Goal: Communication & Community: Share content

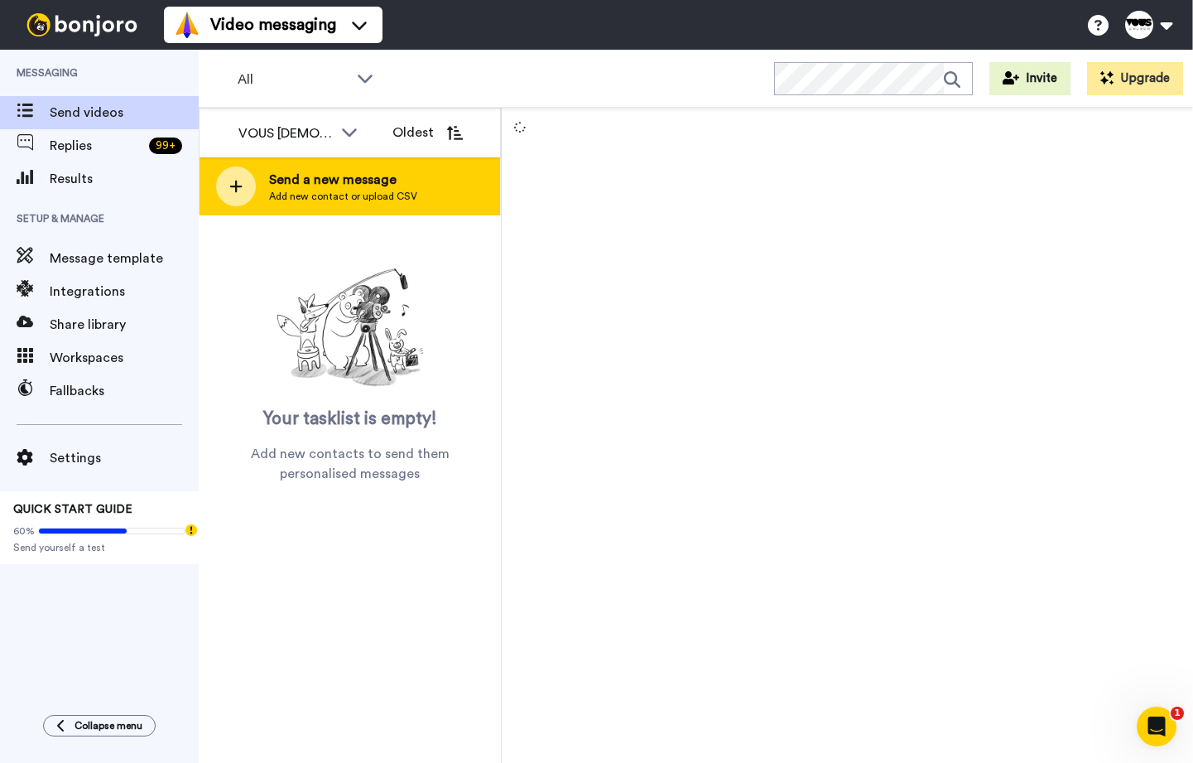
click at [338, 168] on div "Send a new message Add new contact or upload CSV" at bounding box center [350, 186] width 301 height 58
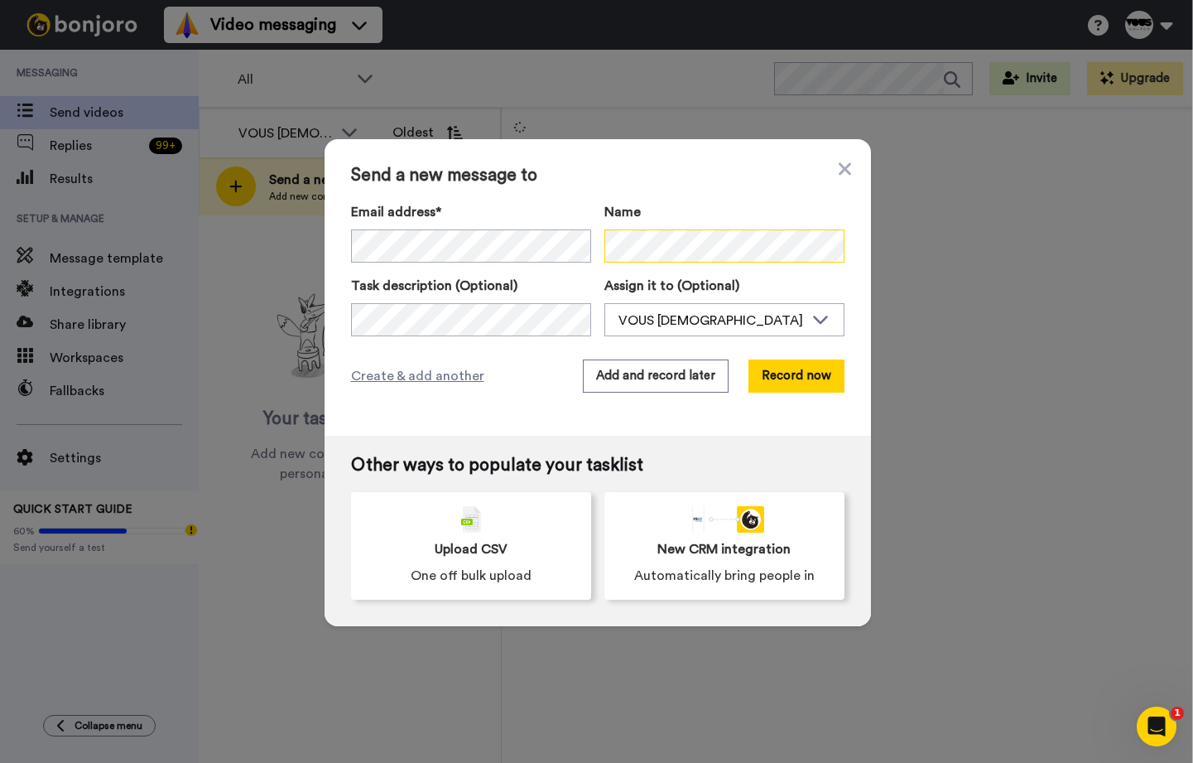
click at [590, 247] on div "Email address* No search result for ‘ masonhenehan@gmail.com ’ Name" at bounding box center [597, 232] width 493 height 60
click at [658, 387] on button "Add and record later" at bounding box center [656, 375] width 146 height 33
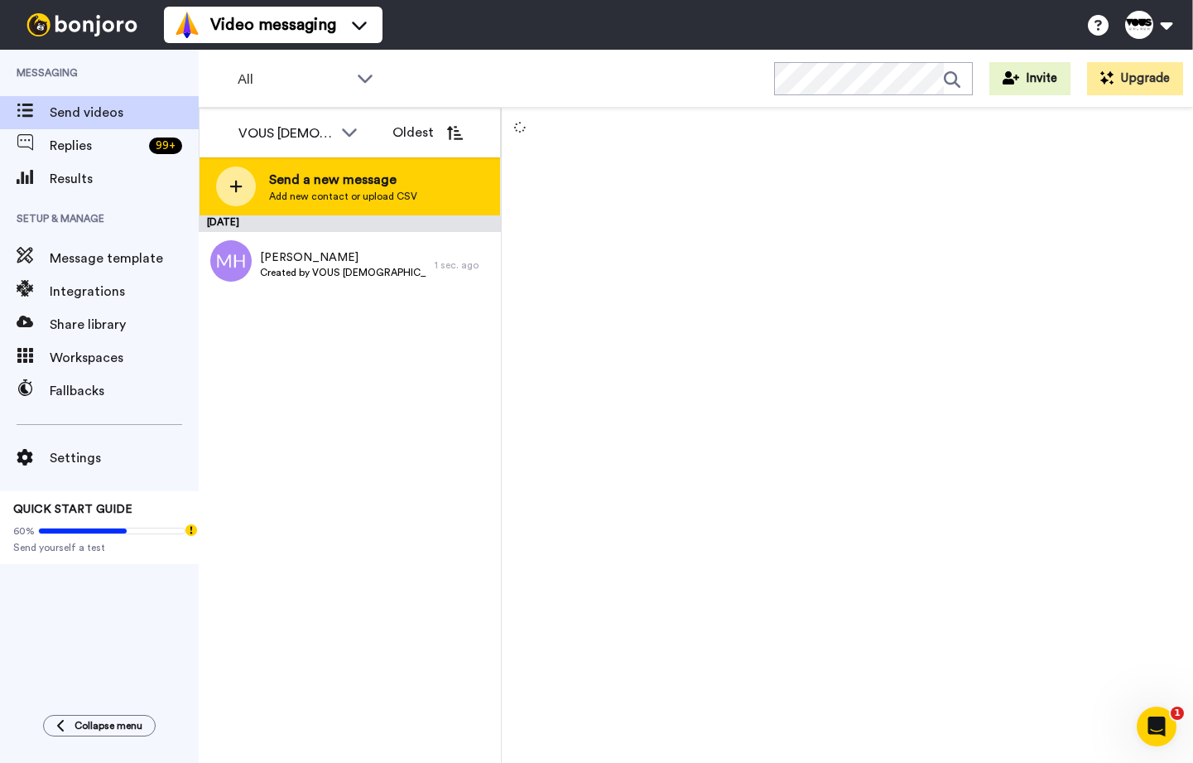
click at [281, 187] on span "Send a new message" at bounding box center [343, 180] width 148 height 20
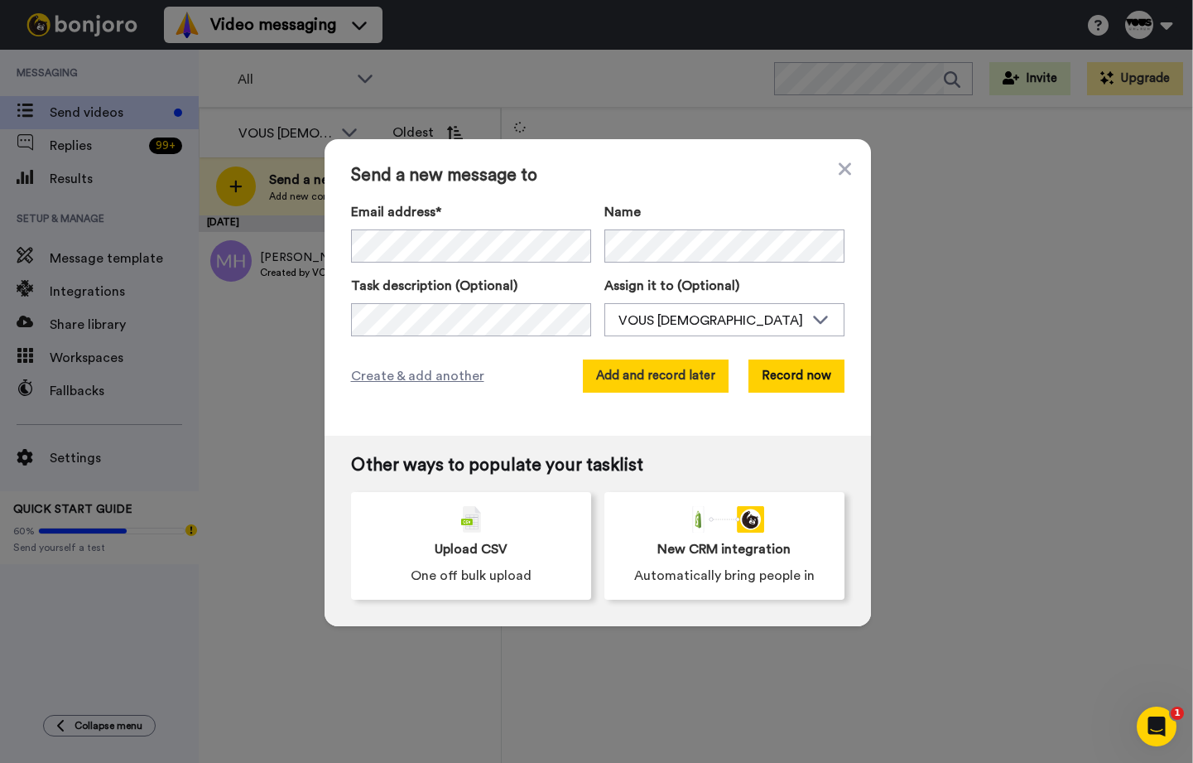
click at [650, 377] on button "Add and record later" at bounding box center [656, 375] width 146 height 33
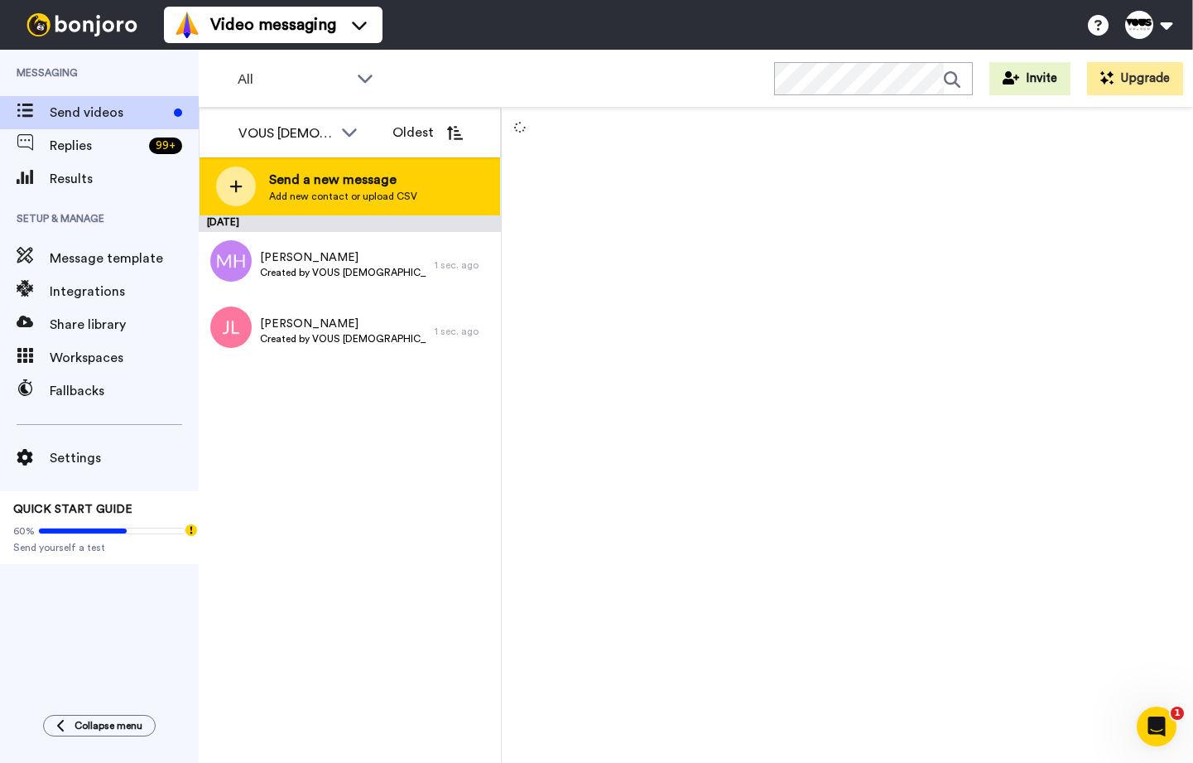
click at [354, 182] on span "Send a new message" at bounding box center [343, 180] width 148 height 20
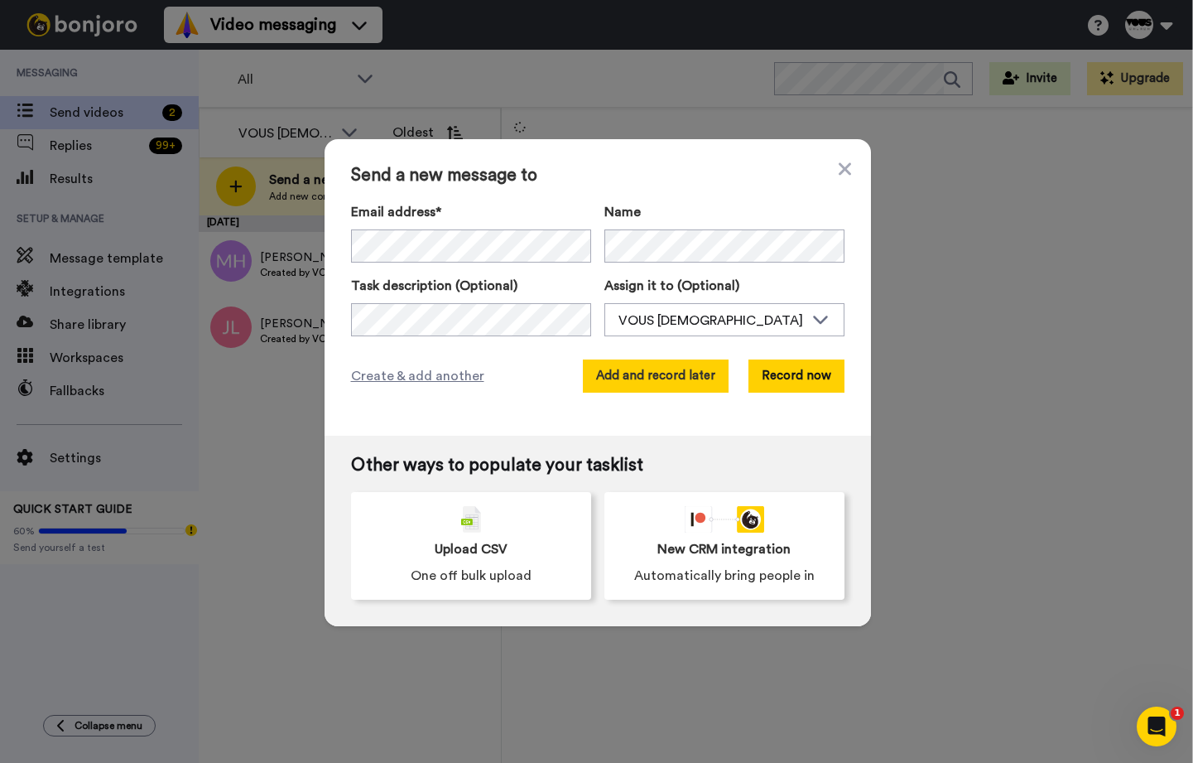
click at [676, 374] on button "Add and record later" at bounding box center [656, 375] width 146 height 33
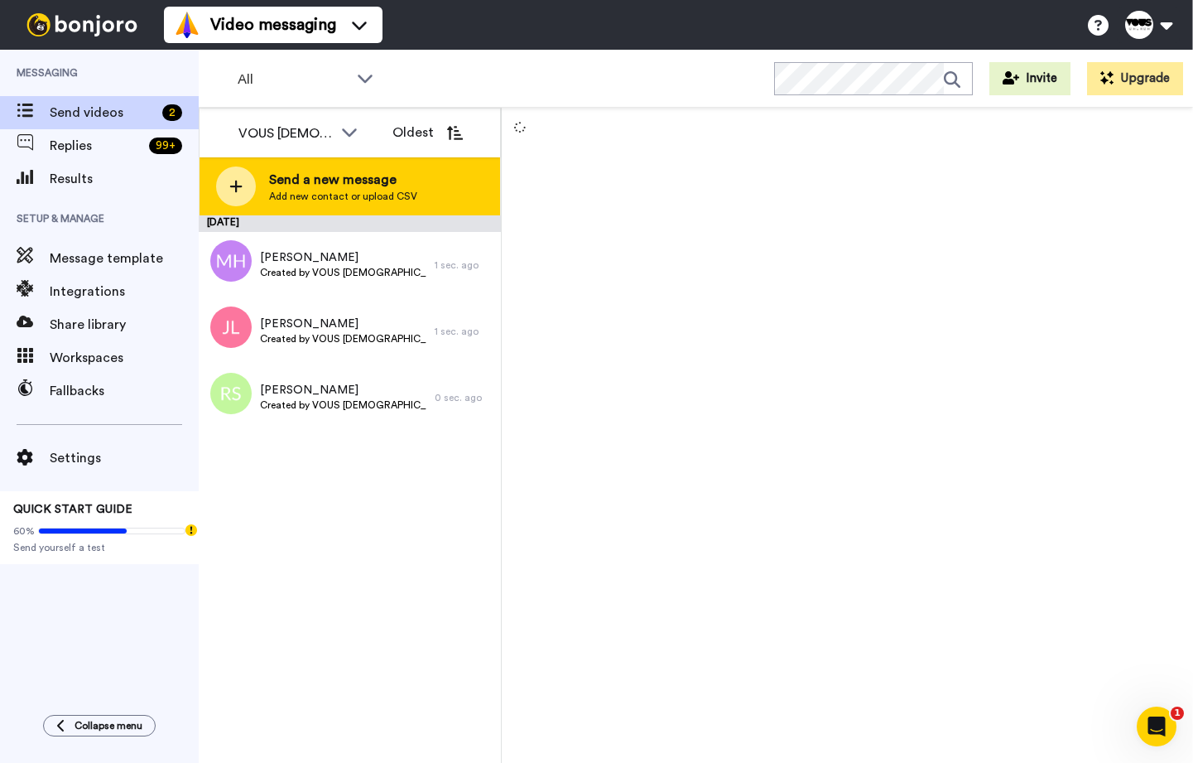
click at [285, 181] on span "Send a new message" at bounding box center [343, 180] width 148 height 20
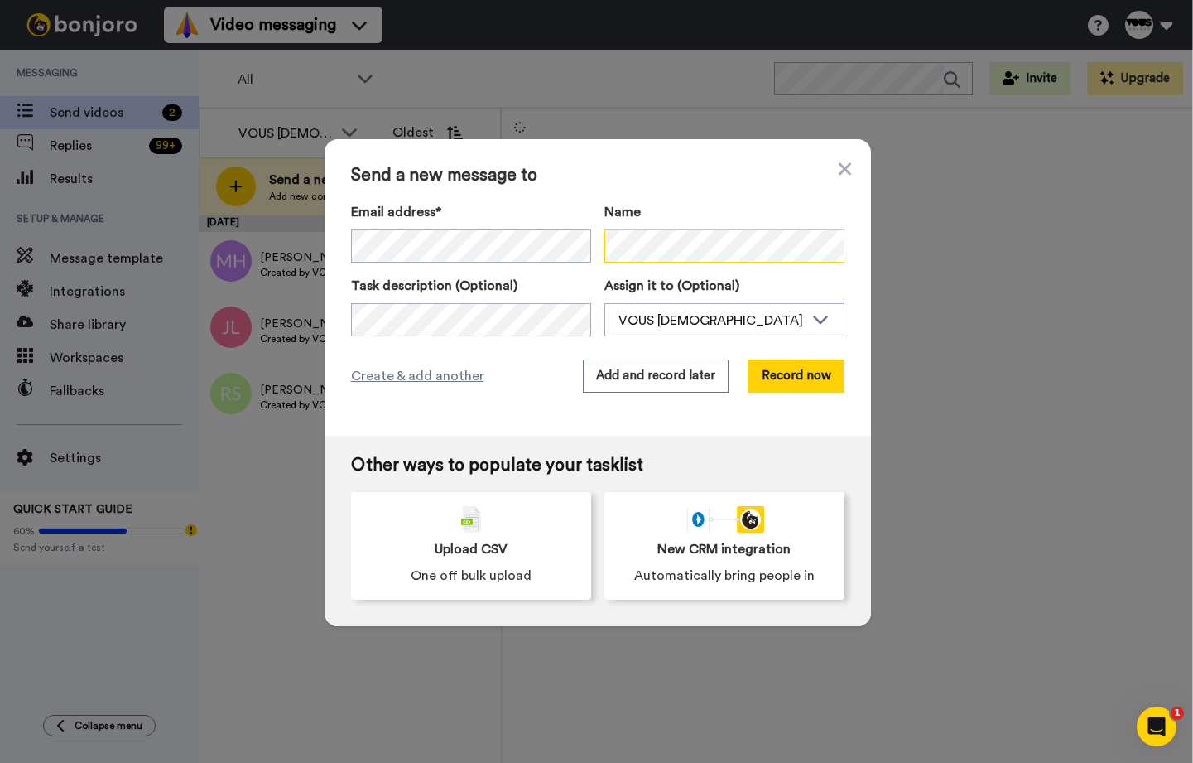
click at [588, 240] on div "Email address* Kimberly Schweitzer <kim@capitalrentalagency.com> Cesar & Cassan…" at bounding box center [597, 232] width 493 height 60
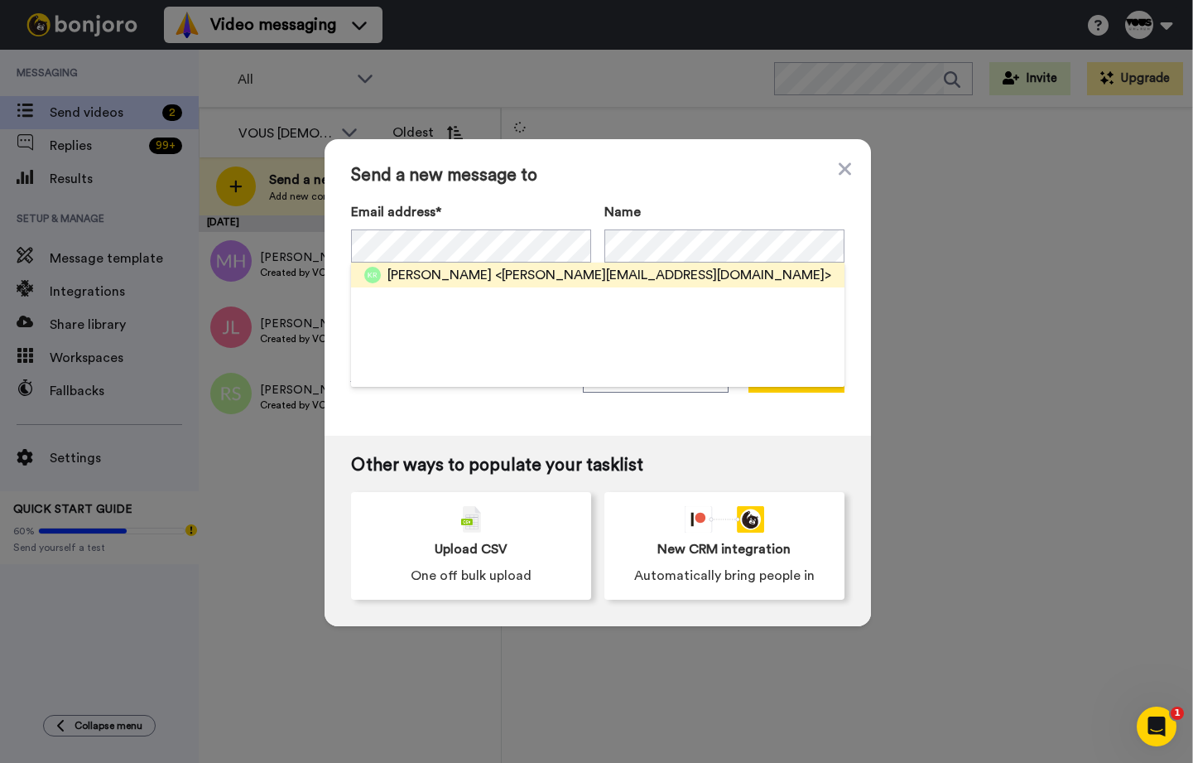
click at [518, 265] on span "<karen.mrg@gmail.com>" at bounding box center [663, 275] width 336 height 20
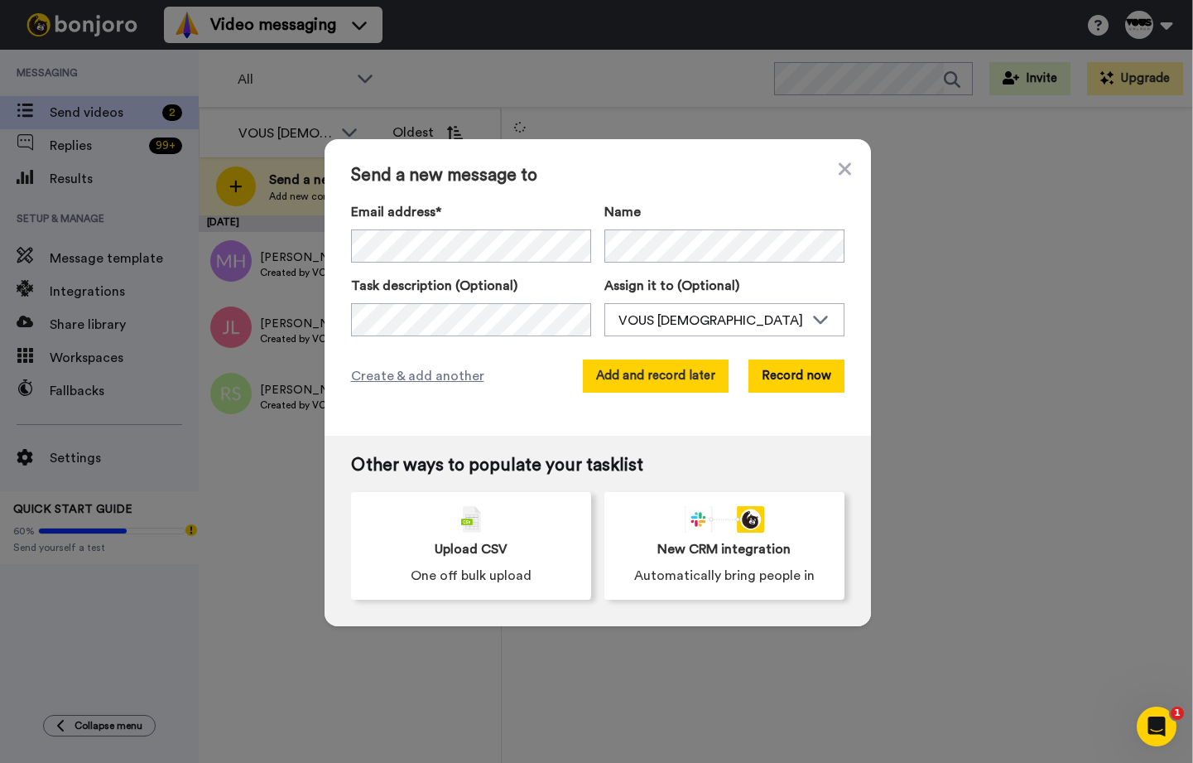
click at [669, 377] on button "Add and record later" at bounding box center [656, 375] width 146 height 33
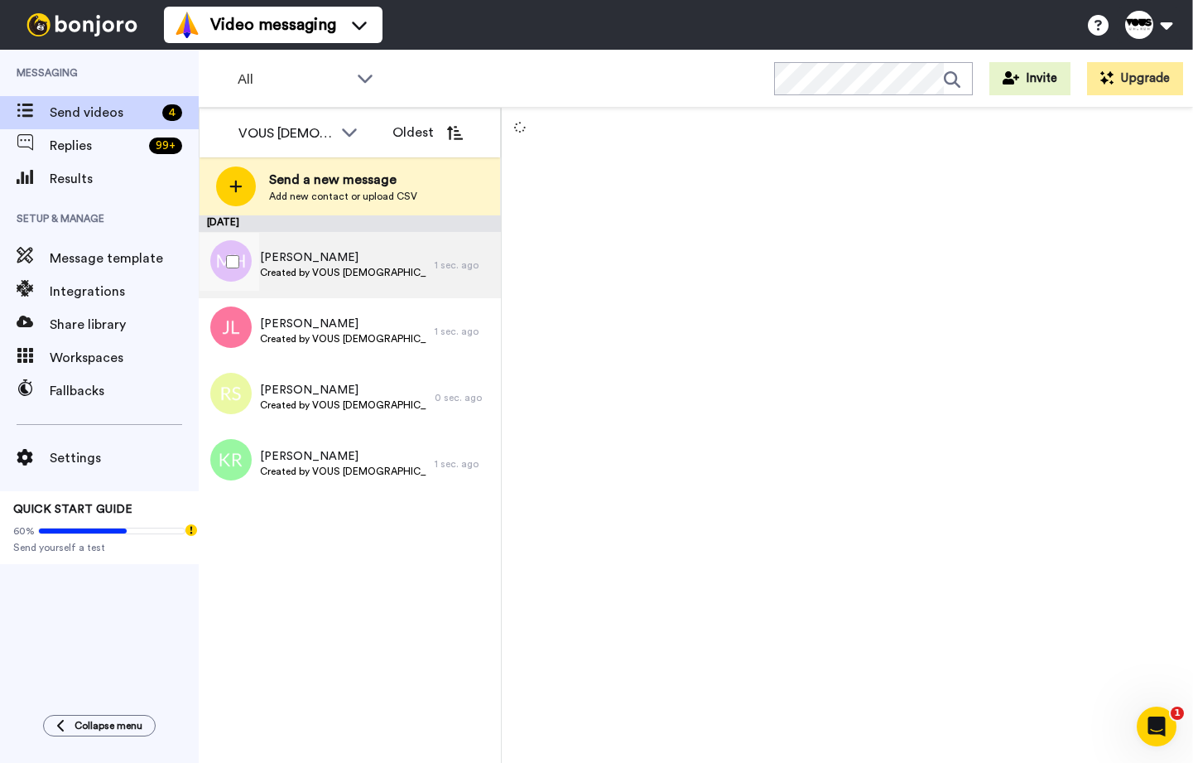
click at [323, 268] on span "Created by VOUS [DEMOGRAPHIC_DATA]" at bounding box center [343, 272] width 166 height 13
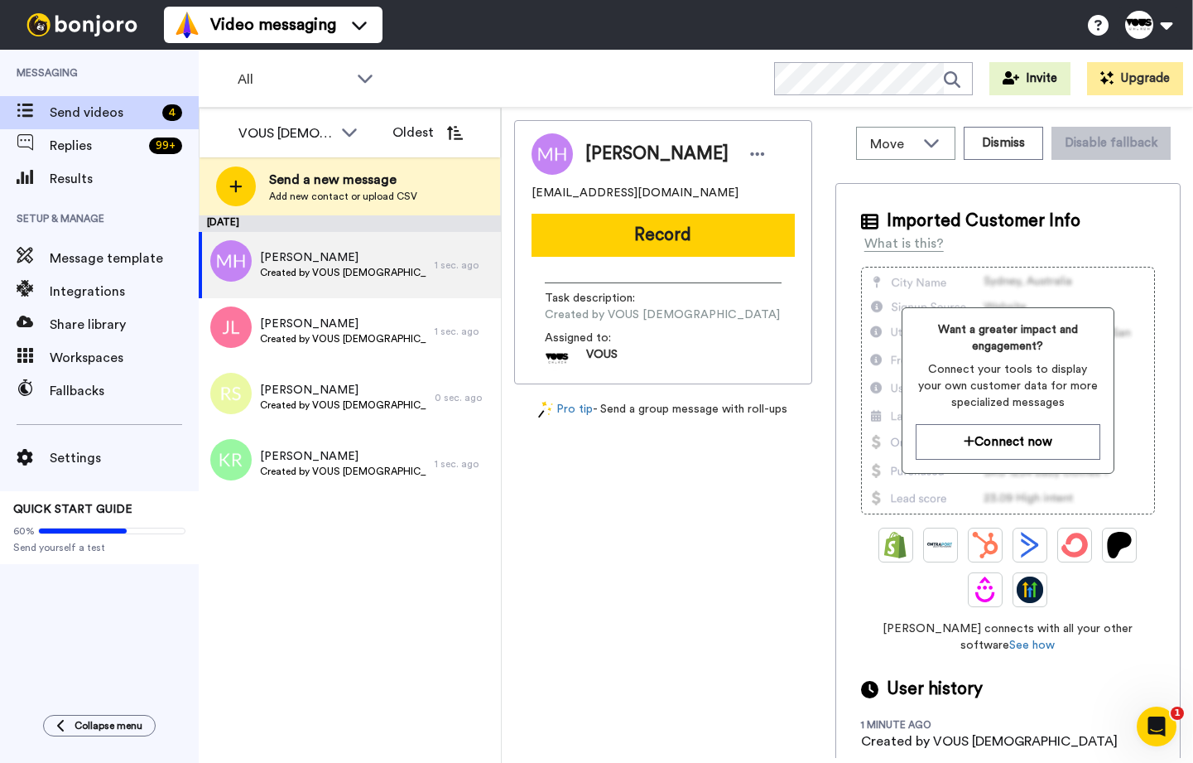
click at [676, 234] on button "Record" at bounding box center [663, 235] width 263 height 43
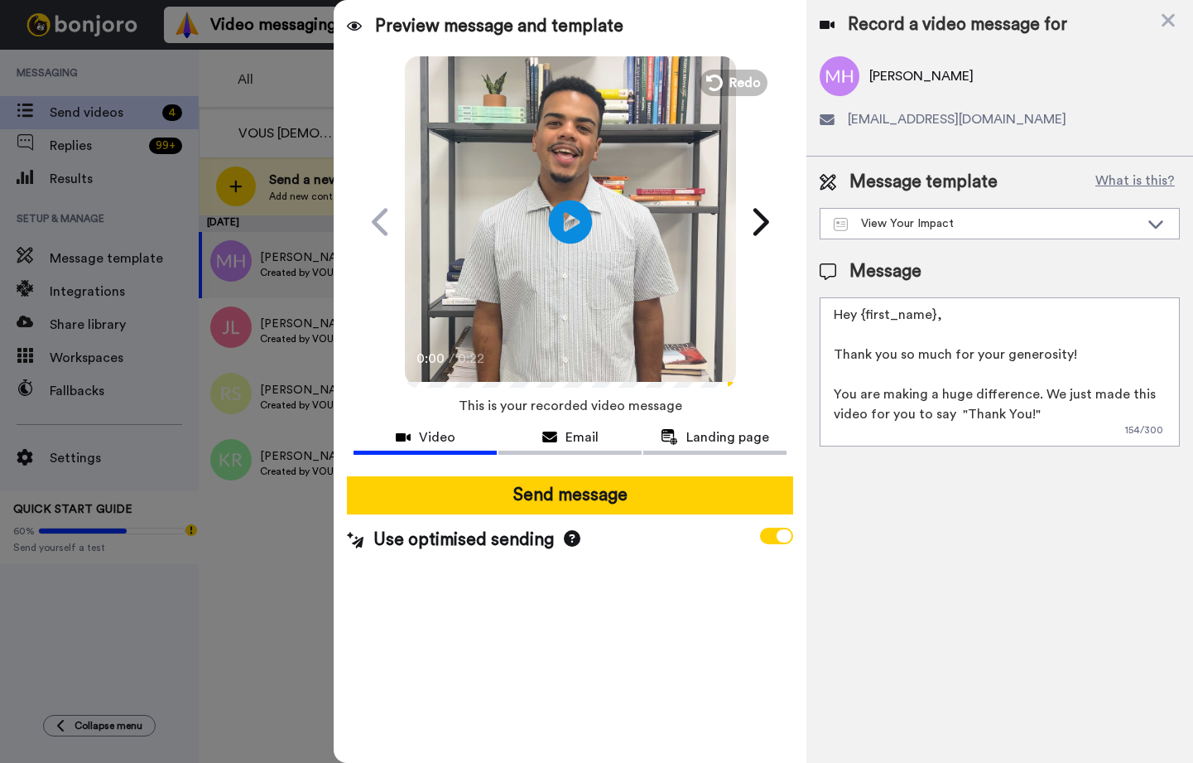
click at [561, 214] on icon at bounding box center [571, 222] width 44 height 44
click at [545, 517] on div "Send message Use optimised sending" at bounding box center [570, 514] width 473 height 103
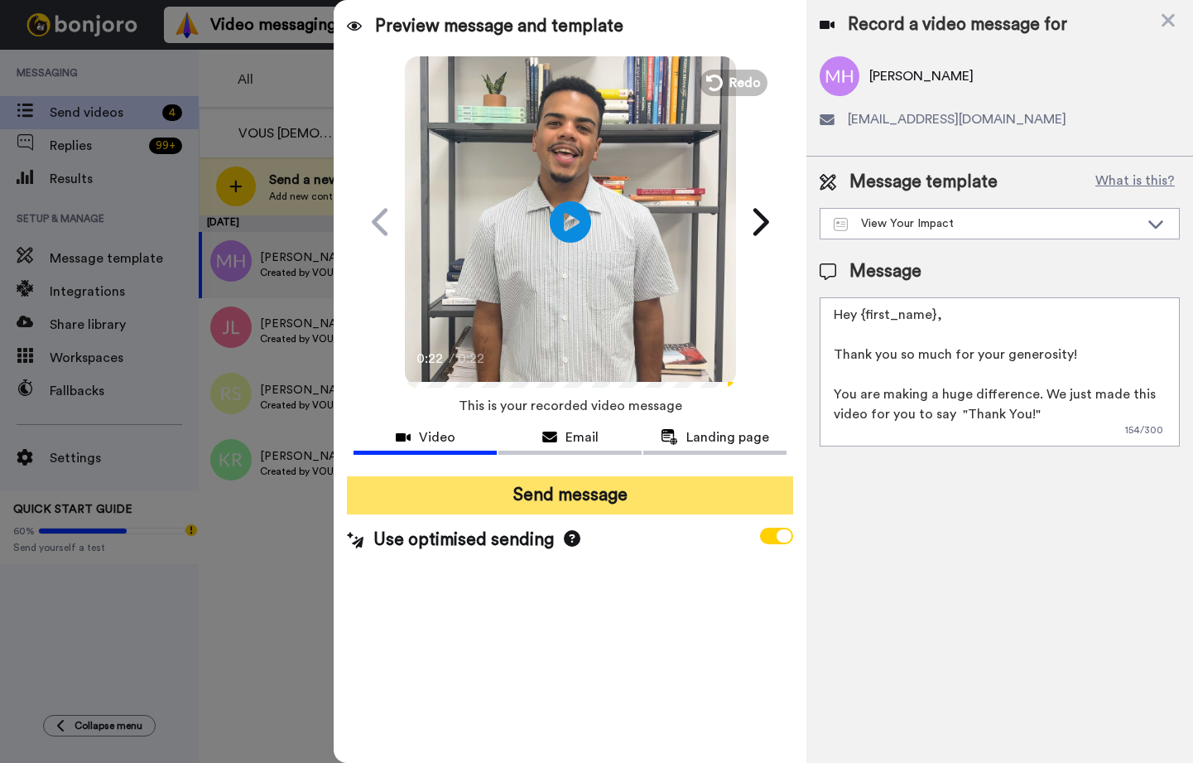
click at [548, 503] on button "Send message" at bounding box center [570, 495] width 446 height 38
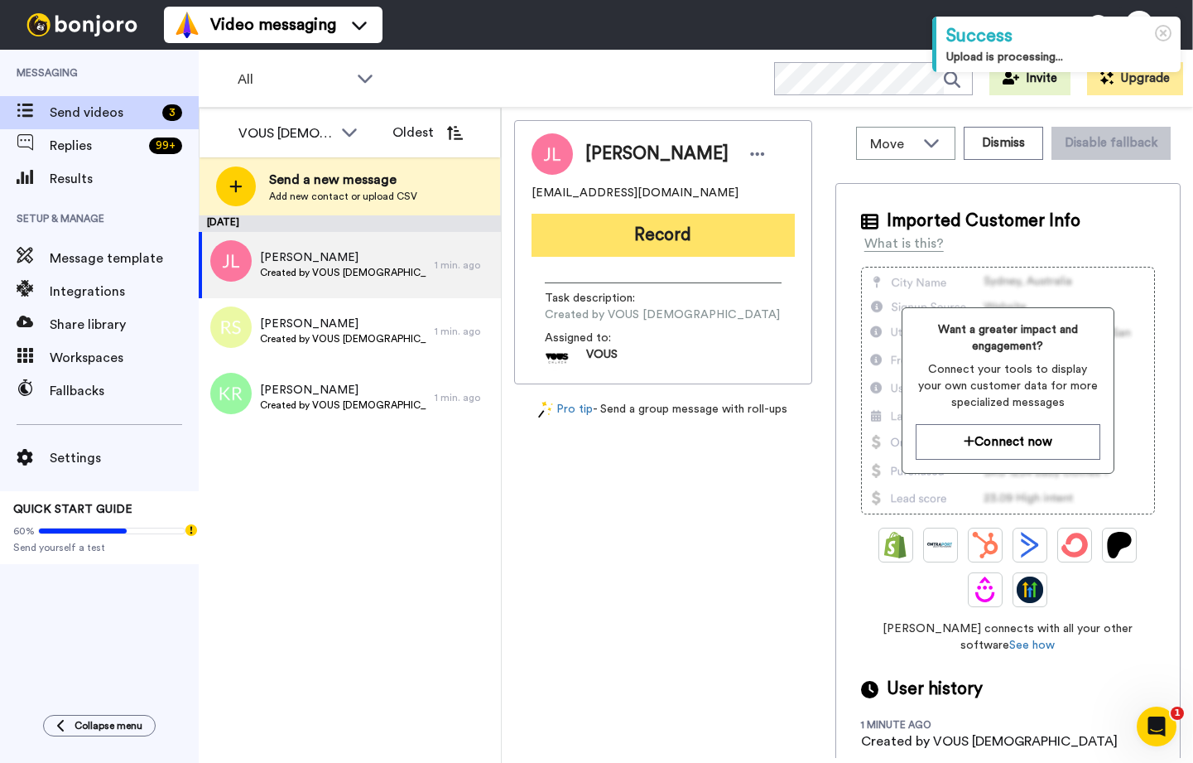
click at [609, 238] on button "Record" at bounding box center [663, 235] width 263 height 43
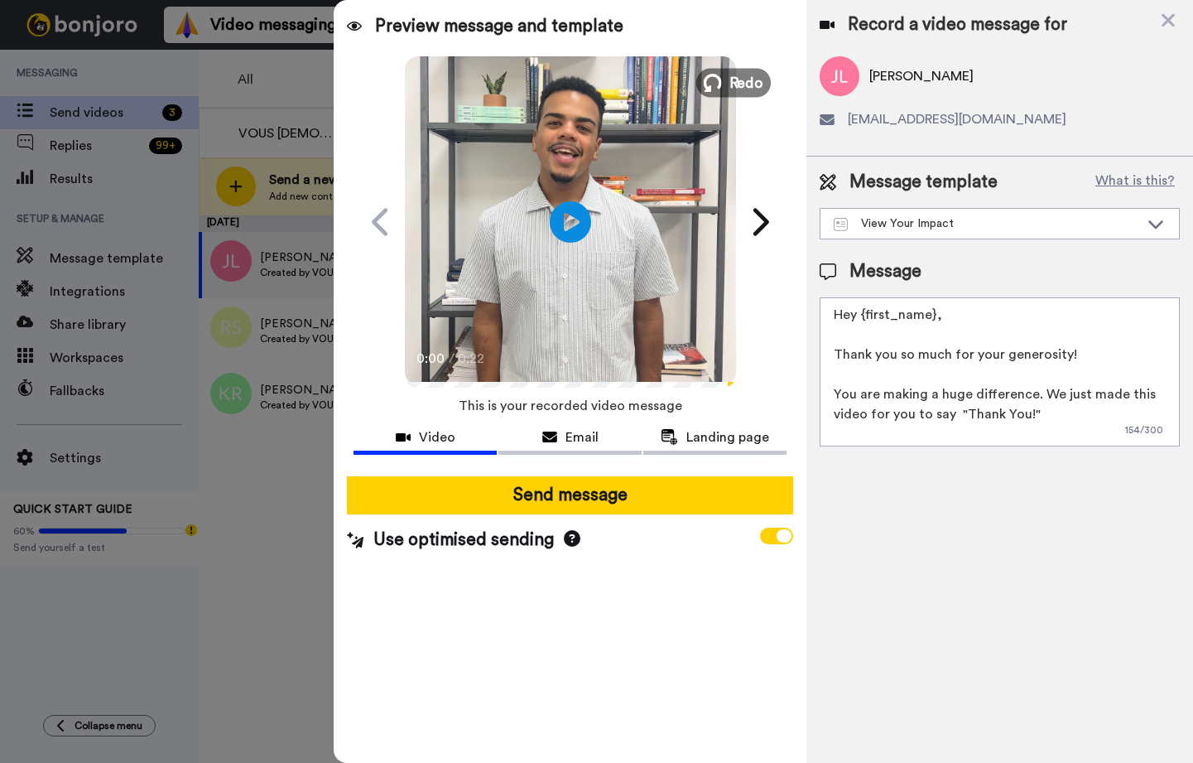
click at [719, 79] on icon at bounding box center [712, 83] width 18 height 18
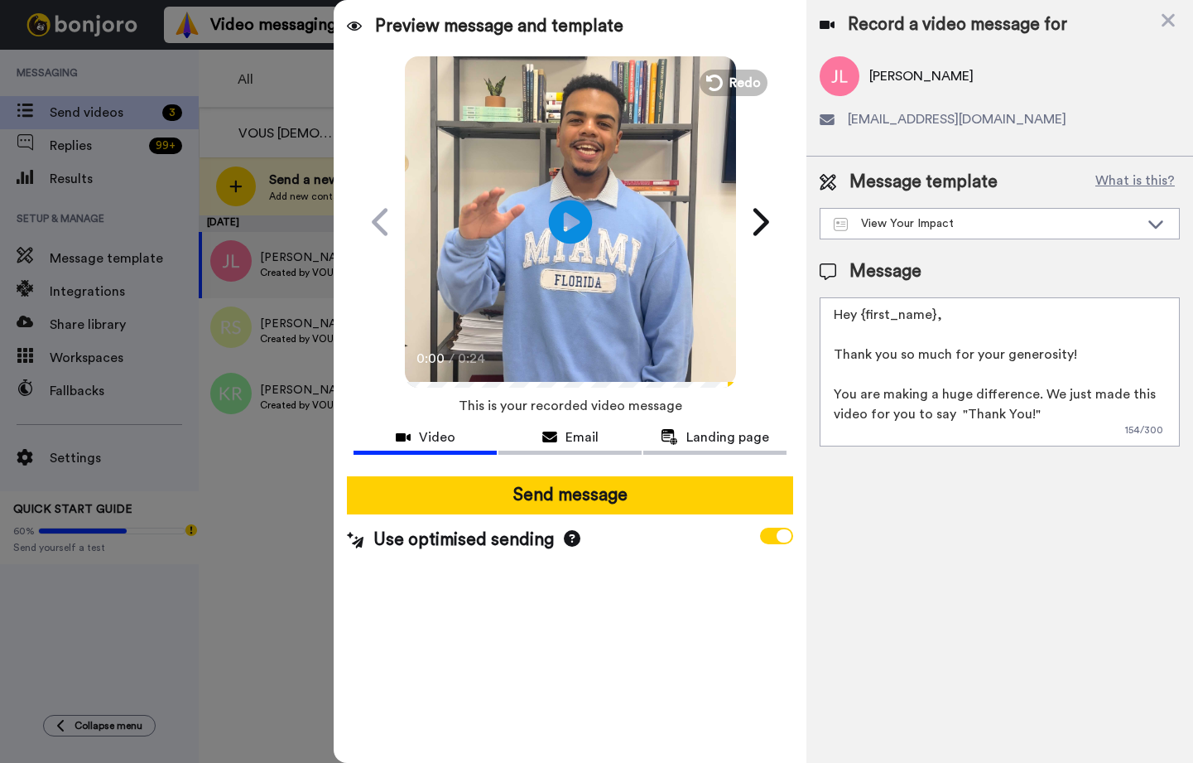
click at [571, 229] on icon at bounding box center [571, 222] width 44 height 44
click at [564, 228] on icon "Play/Pause" at bounding box center [571, 221] width 44 height 79
click at [468, 381] on div "0:03 / 0:24" at bounding box center [570, 368] width 331 height 43
click at [614, 338] on video at bounding box center [570, 219] width 331 height 331
click at [656, 287] on video at bounding box center [570, 219] width 331 height 331
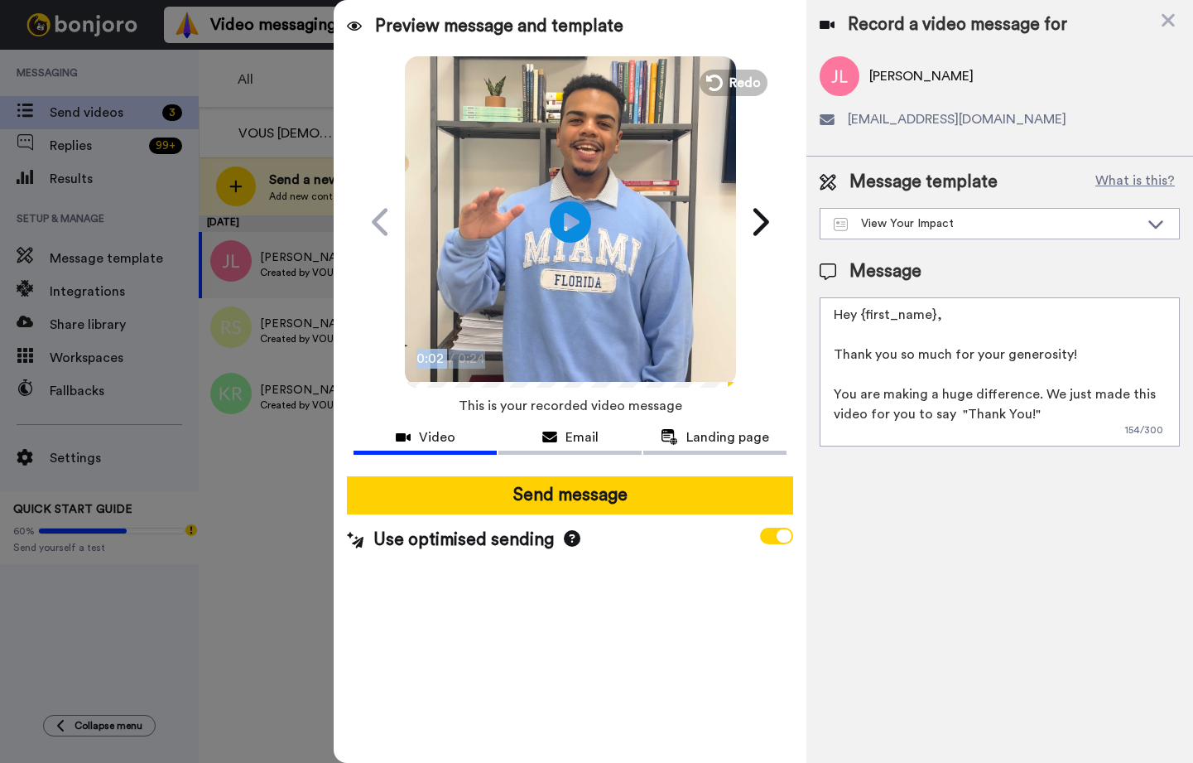
click at [656, 287] on video at bounding box center [570, 219] width 331 height 331
click at [759, 85] on span "Redo" at bounding box center [746, 82] width 35 height 22
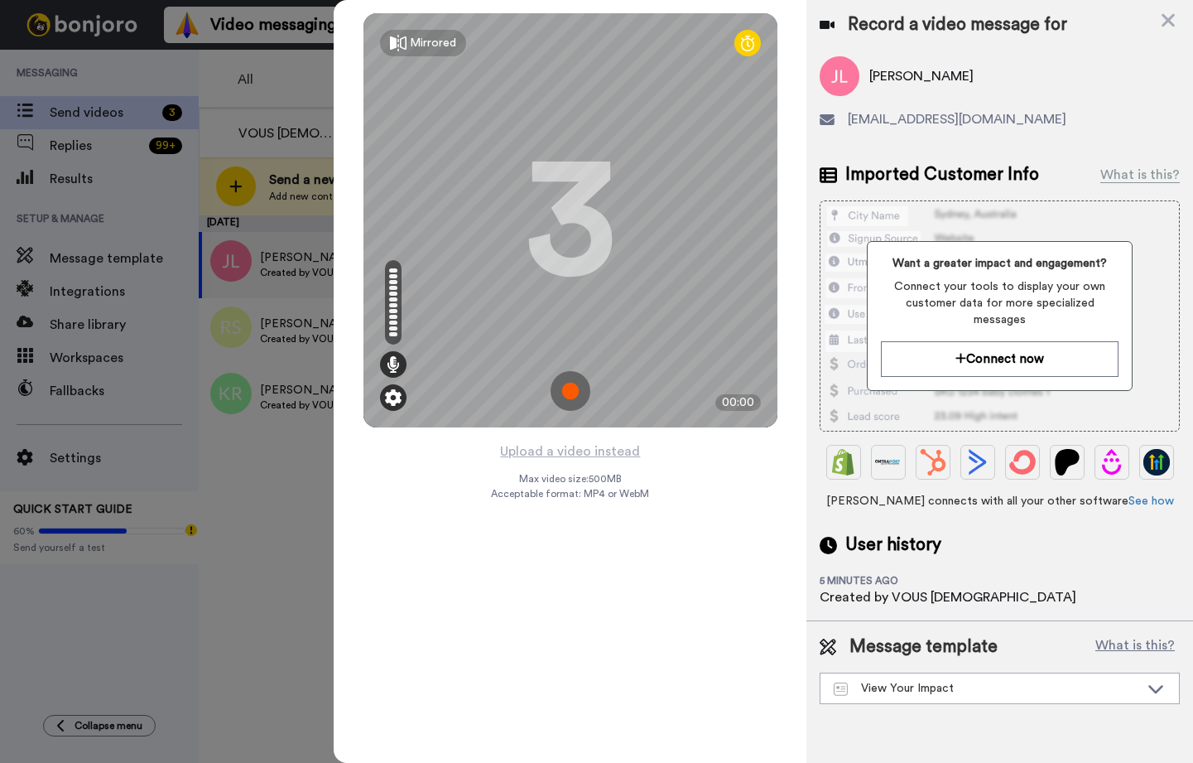
click at [394, 402] on img at bounding box center [393, 397] width 17 height 17
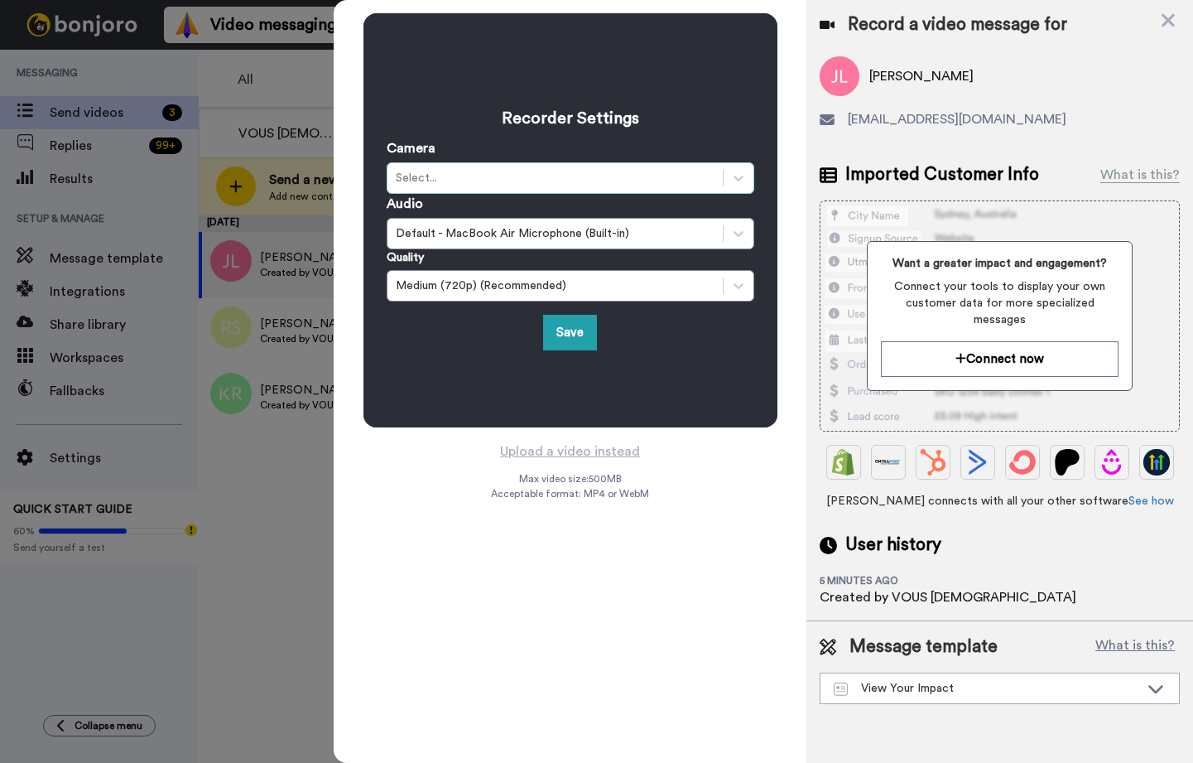
click at [500, 177] on div "Select..." at bounding box center [555, 178] width 319 height 17
click at [665, 561] on div "Recorder Settings Camera Select... Audio Default - MacBook Air Microphone (Buil…" at bounding box center [570, 381] width 473 height 763
click at [787, 79] on div "Recorder Settings Camera Select... Audio Default - MacBook Air Microphone (Buil…" at bounding box center [570, 220] width 473 height 440
click at [552, 440] on button "Upload a video instead" at bounding box center [570, 451] width 150 height 22
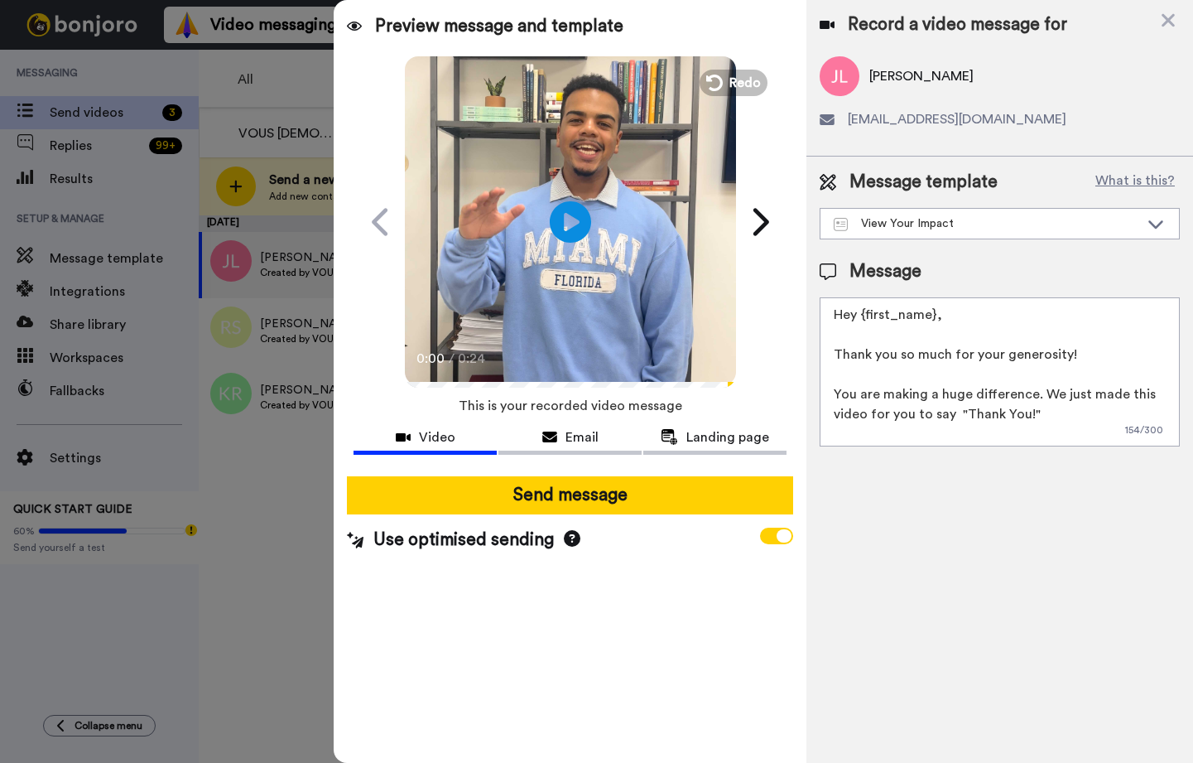
click at [576, 299] on video at bounding box center [570, 219] width 331 height 331
click at [716, 81] on icon at bounding box center [712, 83] width 18 height 18
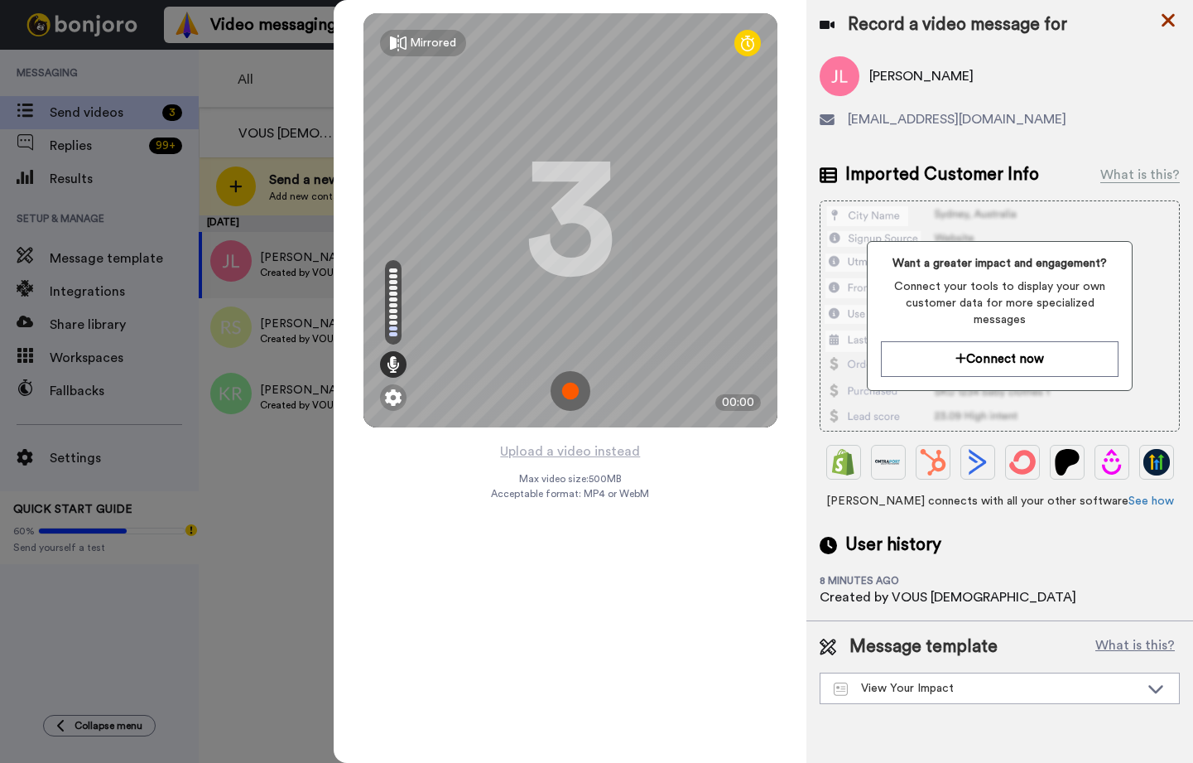
drag, startPoint x: 1173, startPoint y: 18, endPoint x: 1055, endPoint y: 76, distance: 131.8
click at [1173, 18] on icon at bounding box center [1168, 20] width 17 height 21
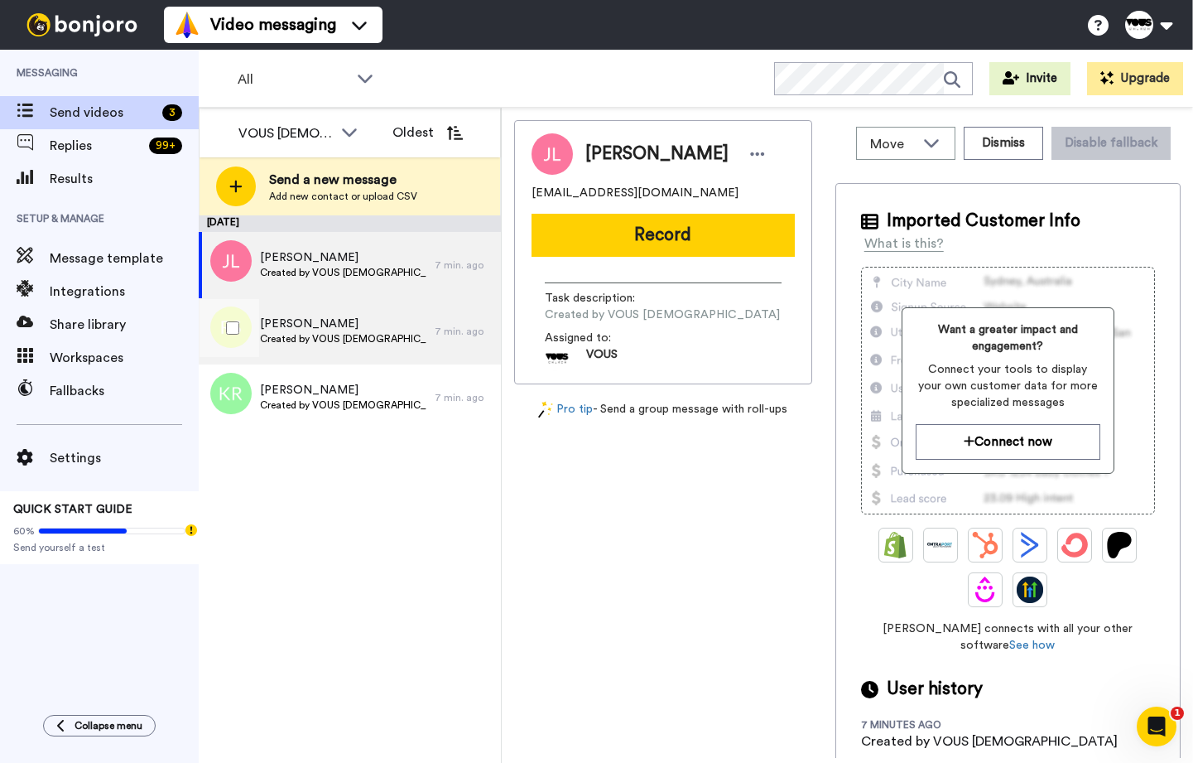
click at [341, 316] on span "[PERSON_NAME]" at bounding box center [343, 323] width 166 height 17
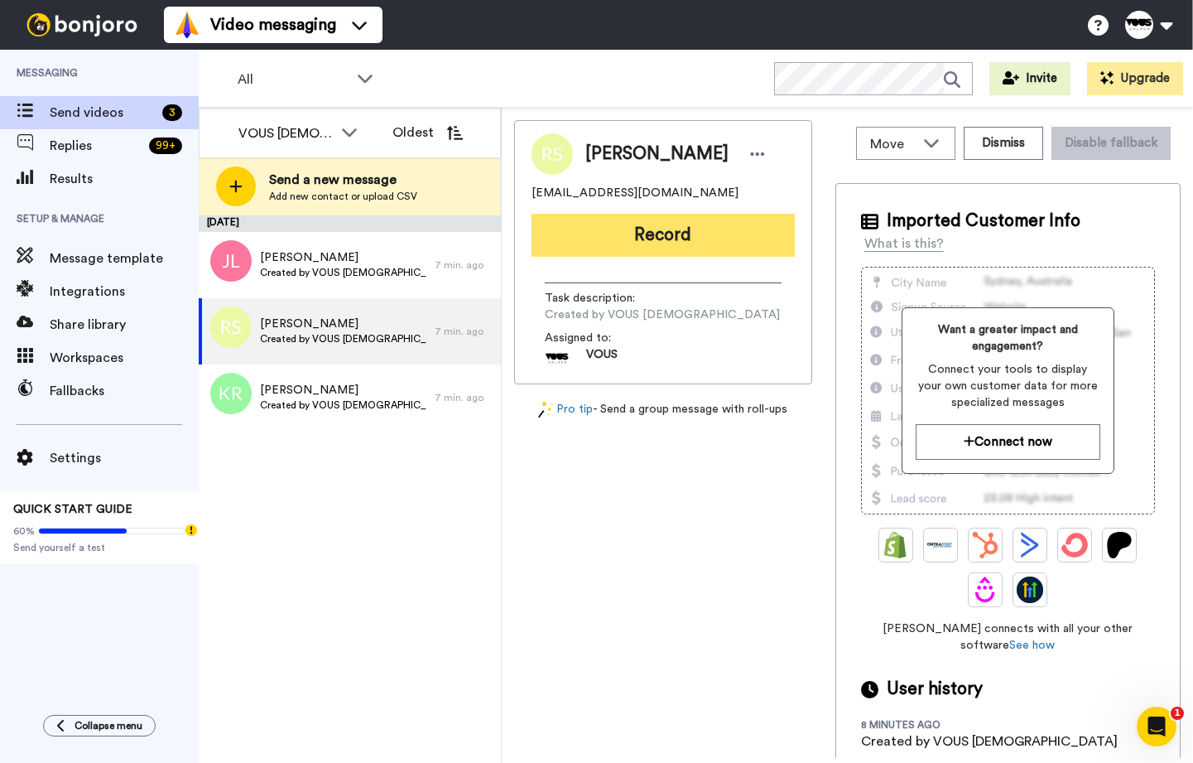
click at [652, 229] on button "Record" at bounding box center [663, 235] width 263 height 43
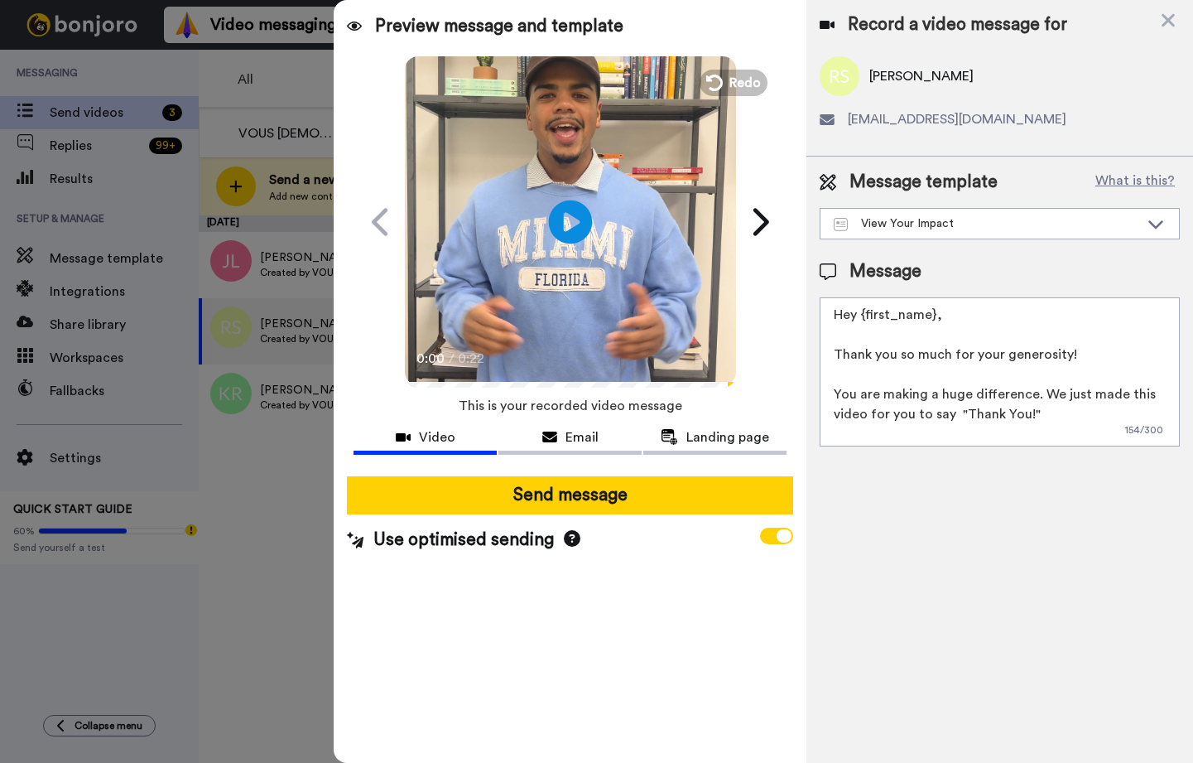
click at [575, 214] on icon at bounding box center [571, 222] width 44 height 44
click at [743, 90] on span "Redo" at bounding box center [746, 82] width 35 height 22
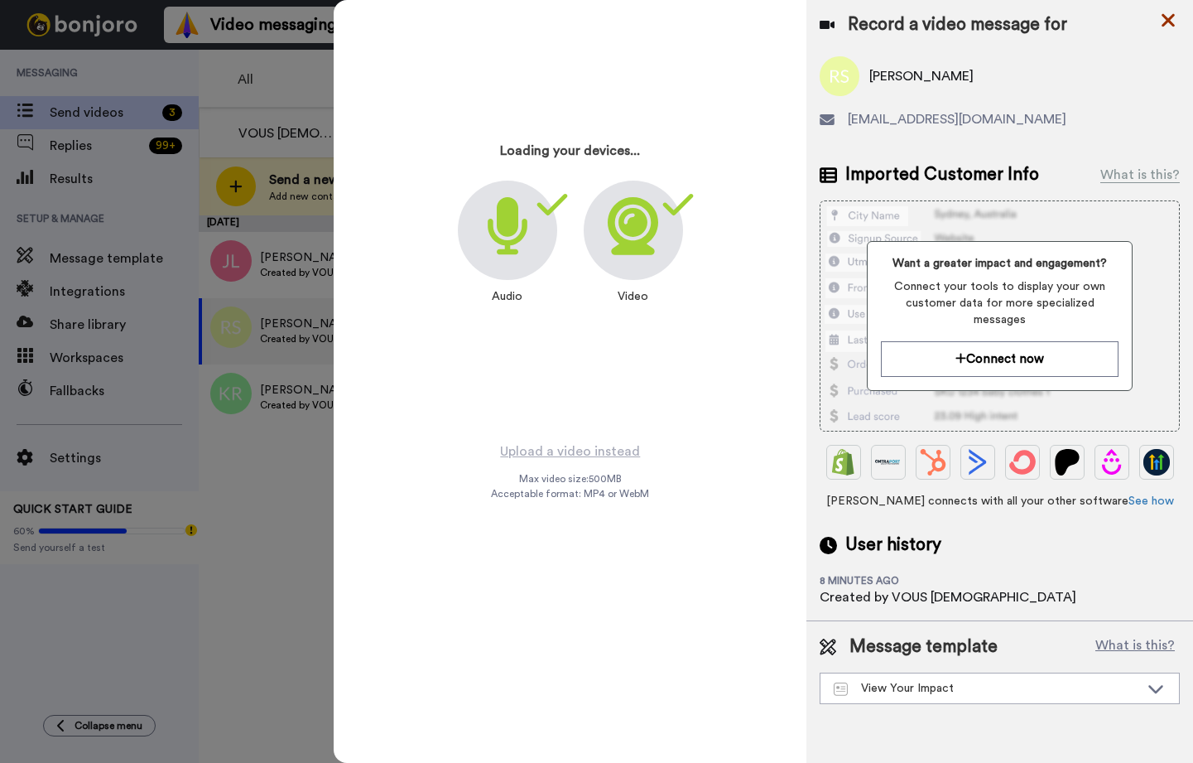
click at [1165, 23] on icon at bounding box center [1168, 20] width 13 height 13
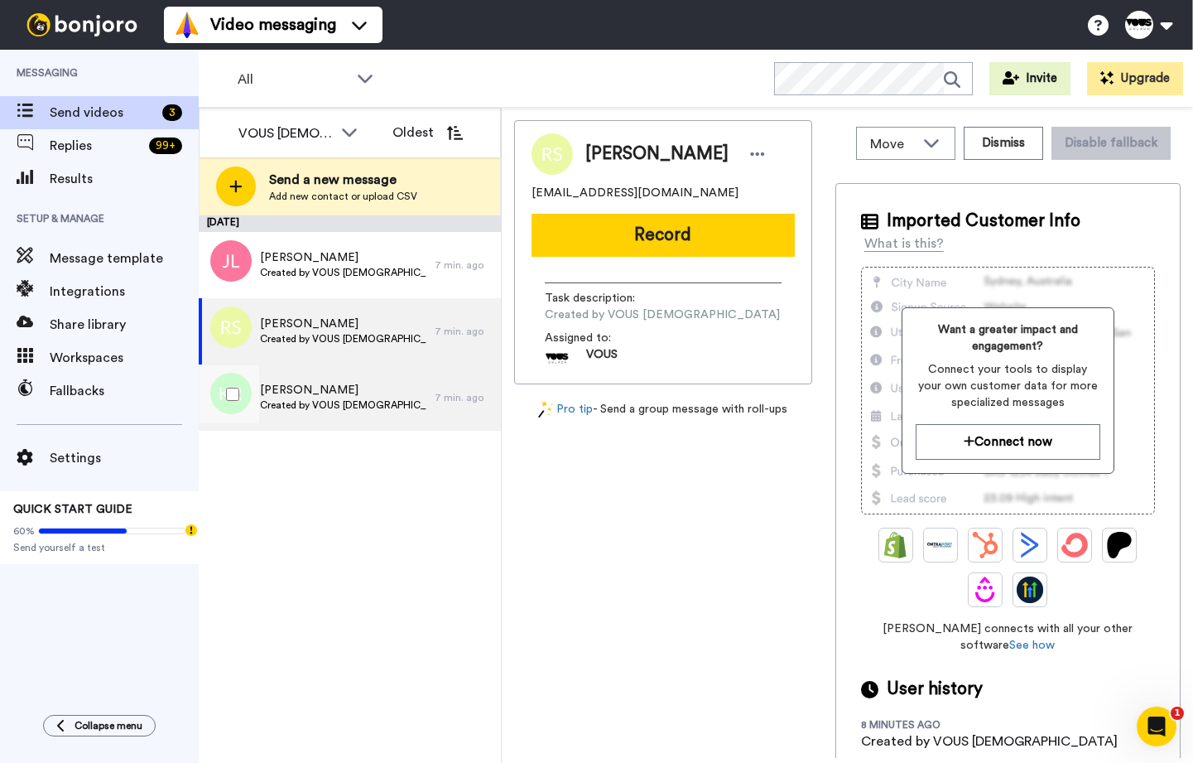
click at [326, 388] on span "Karen Rosado" at bounding box center [343, 390] width 166 height 17
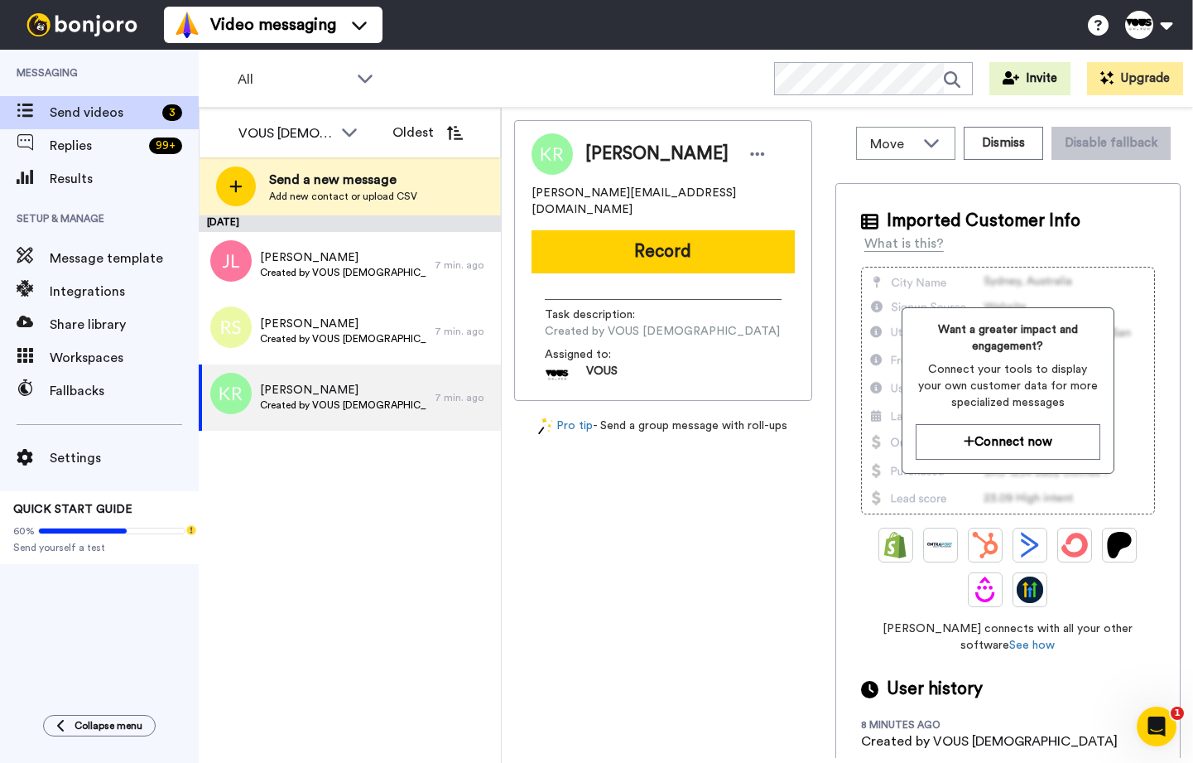
click at [698, 235] on button "Record" at bounding box center [663, 251] width 263 height 43
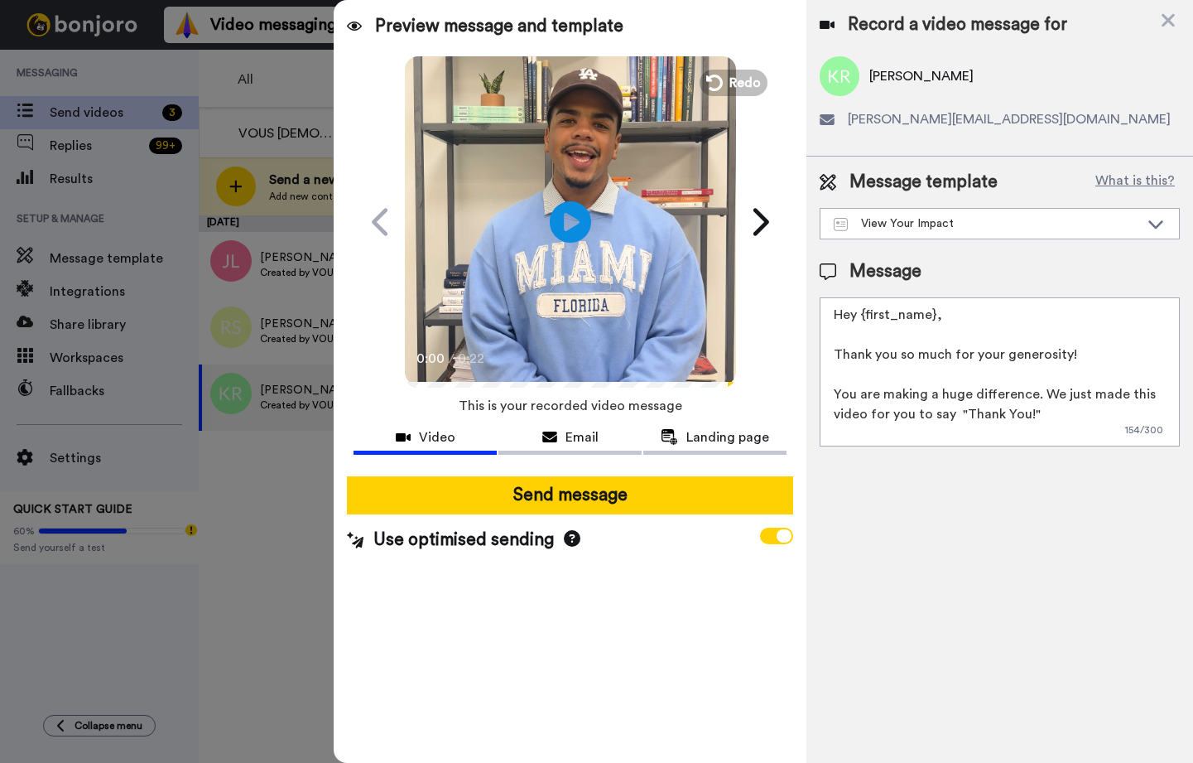
click at [570, 233] on icon at bounding box center [570, 221] width 41 height 41
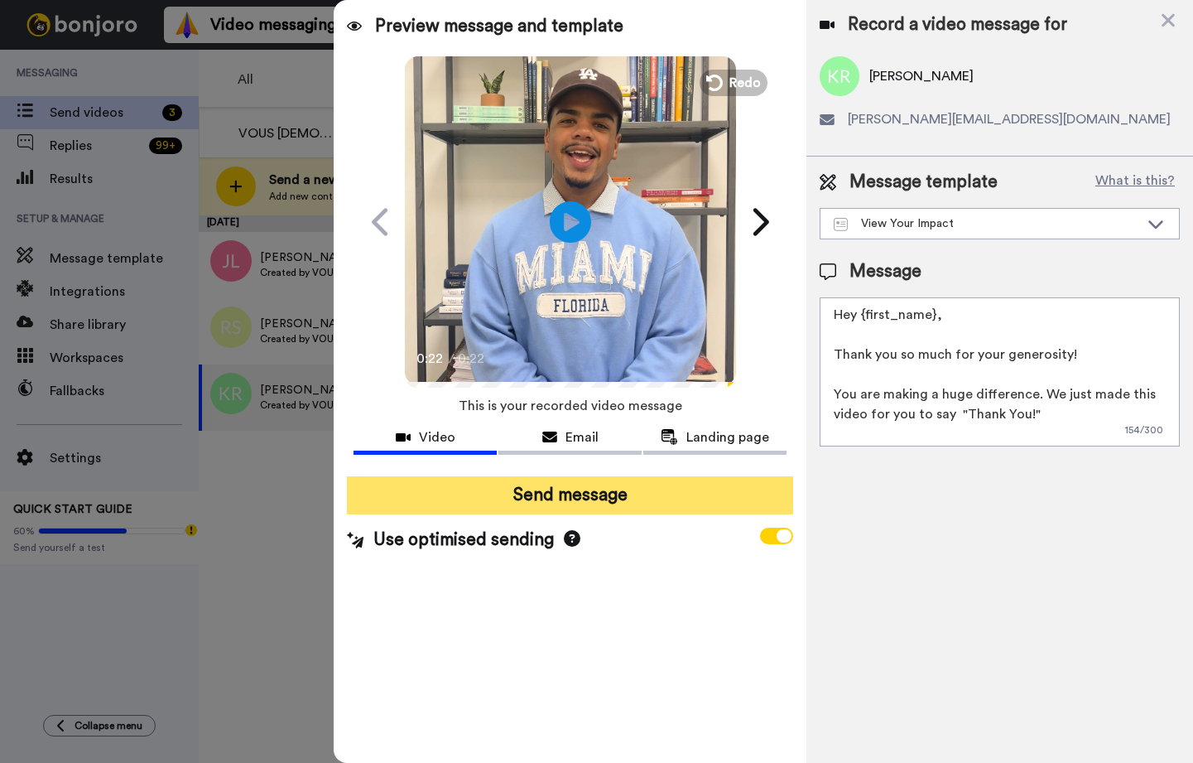
click at [685, 491] on button "Send message" at bounding box center [570, 495] width 446 height 38
